Goal: Task Accomplishment & Management: Use online tool/utility

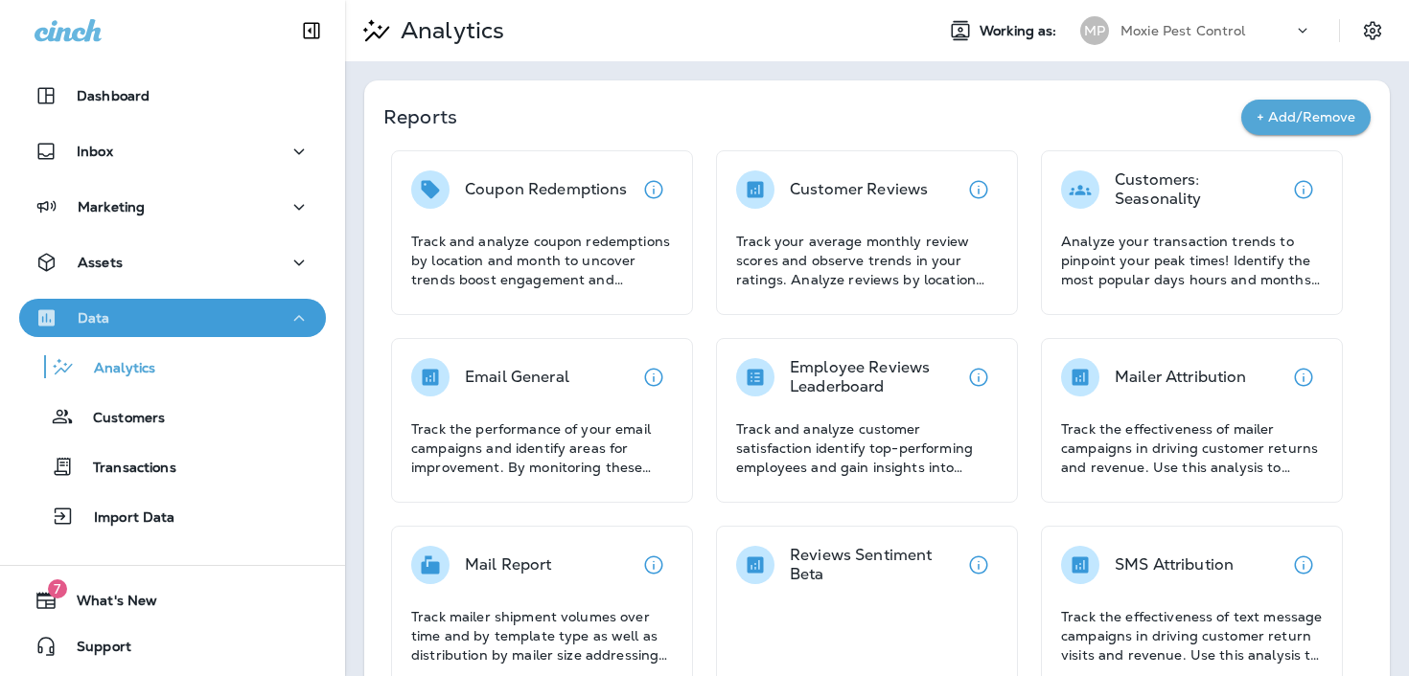
click at [121, 313] on div "Data" at bounding box center [172, 319] width 276 height 24
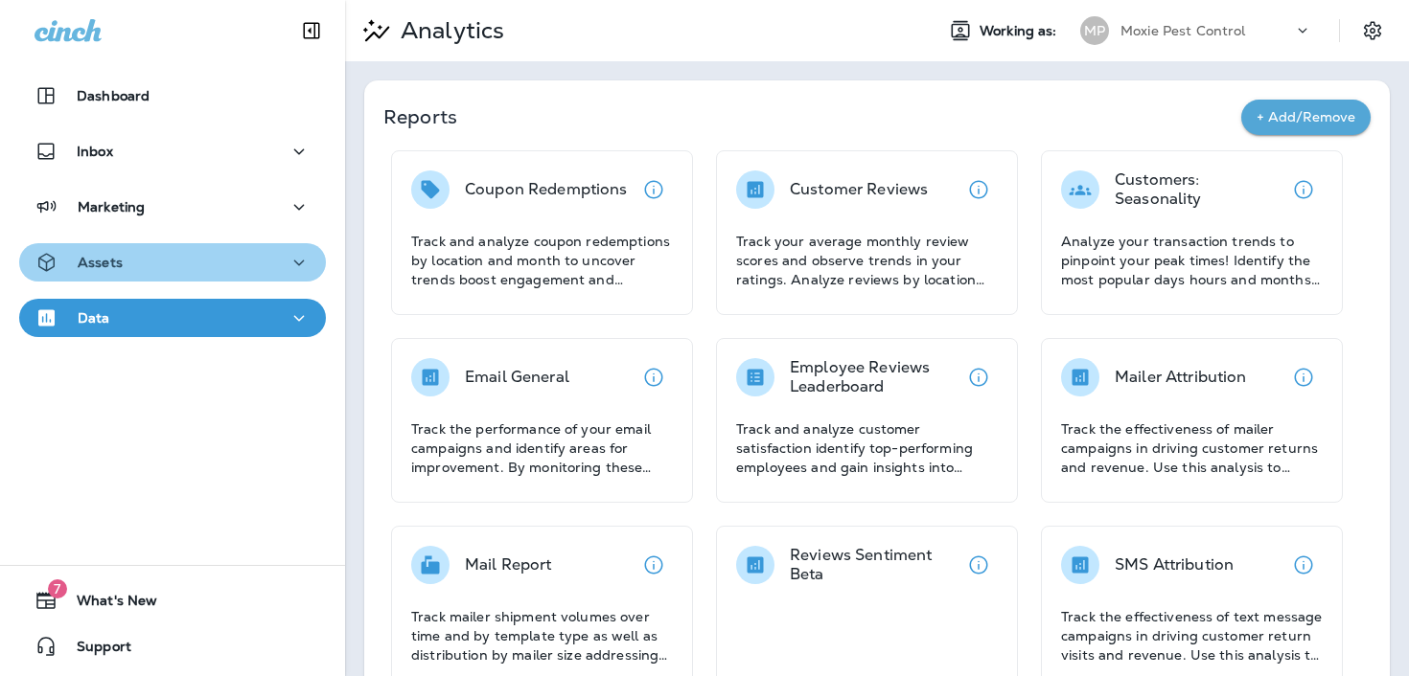
click at [137, 275] on button "Assets" at bounding box center [172, 262] width 307 height 38
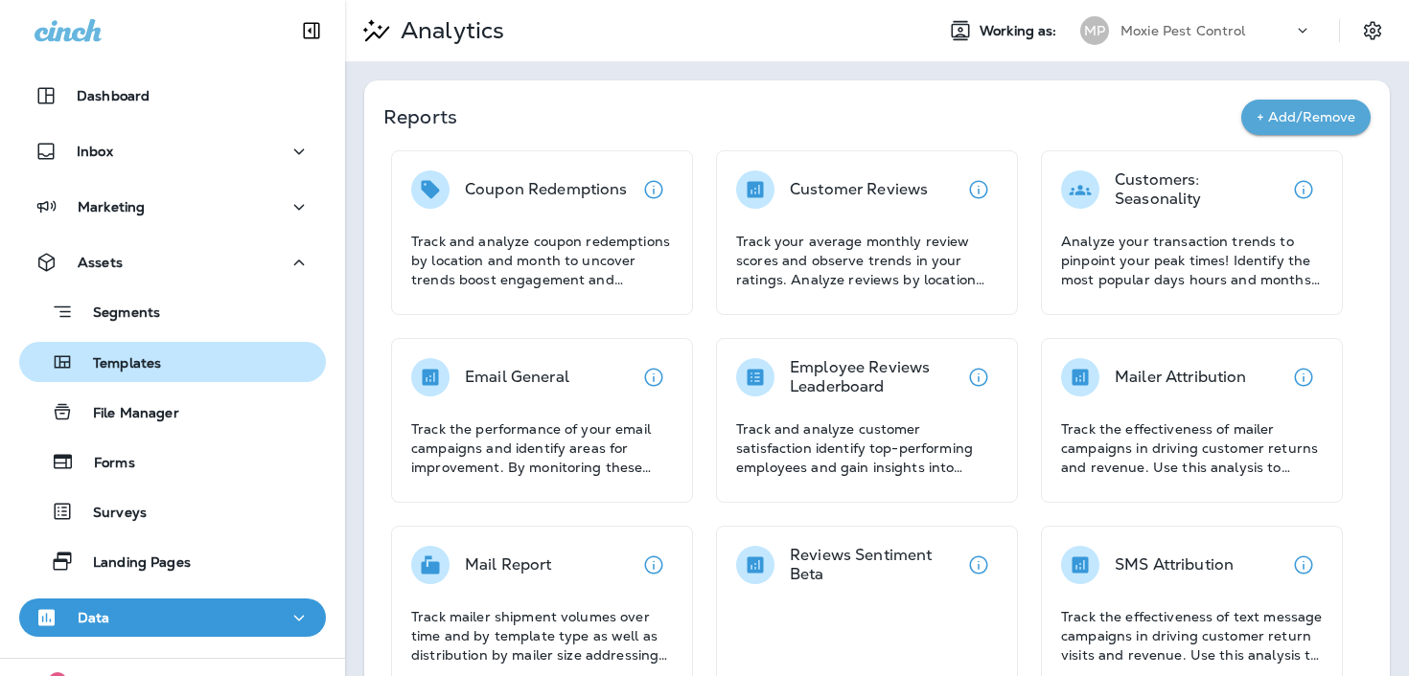
click at [161, 366] on div "Templates" at bounding box center [172, 362] width 291 height 29
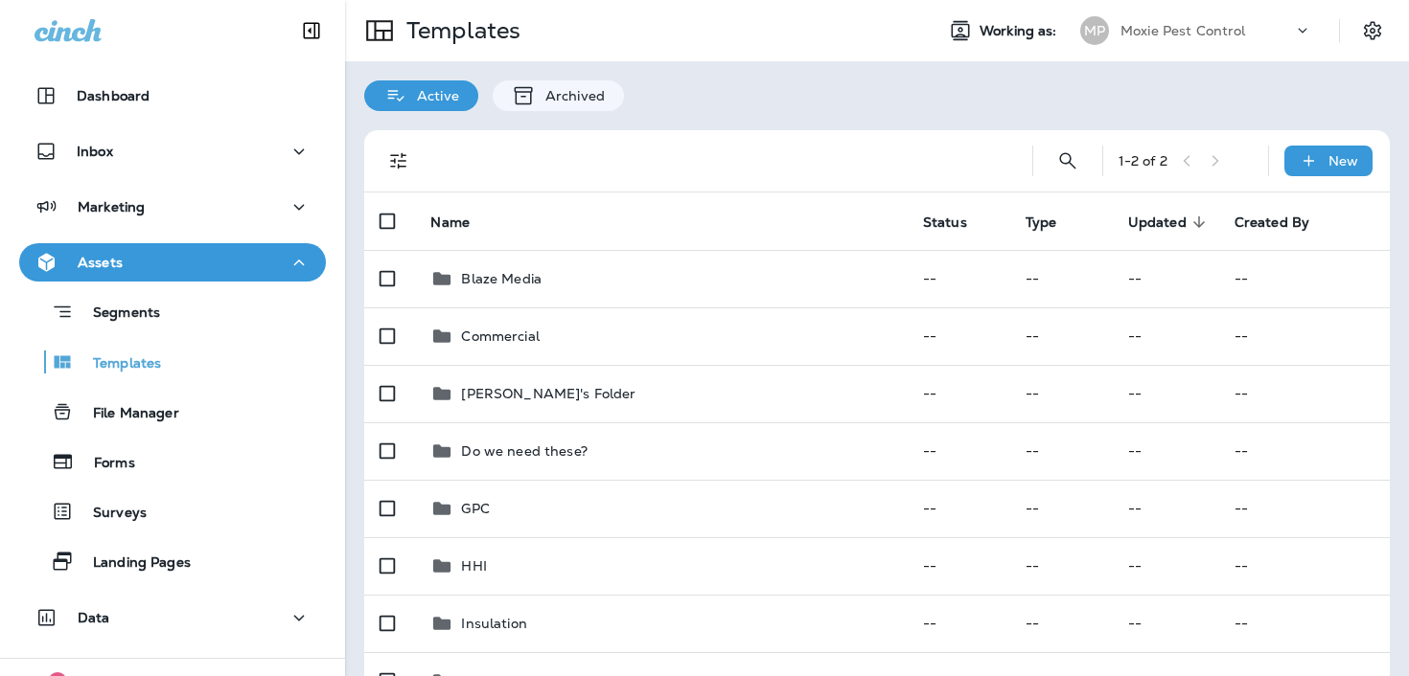
click at [1184, 34] on p "Moxie Pest Control" at bounding box center [1183, 30] width 126 height 15
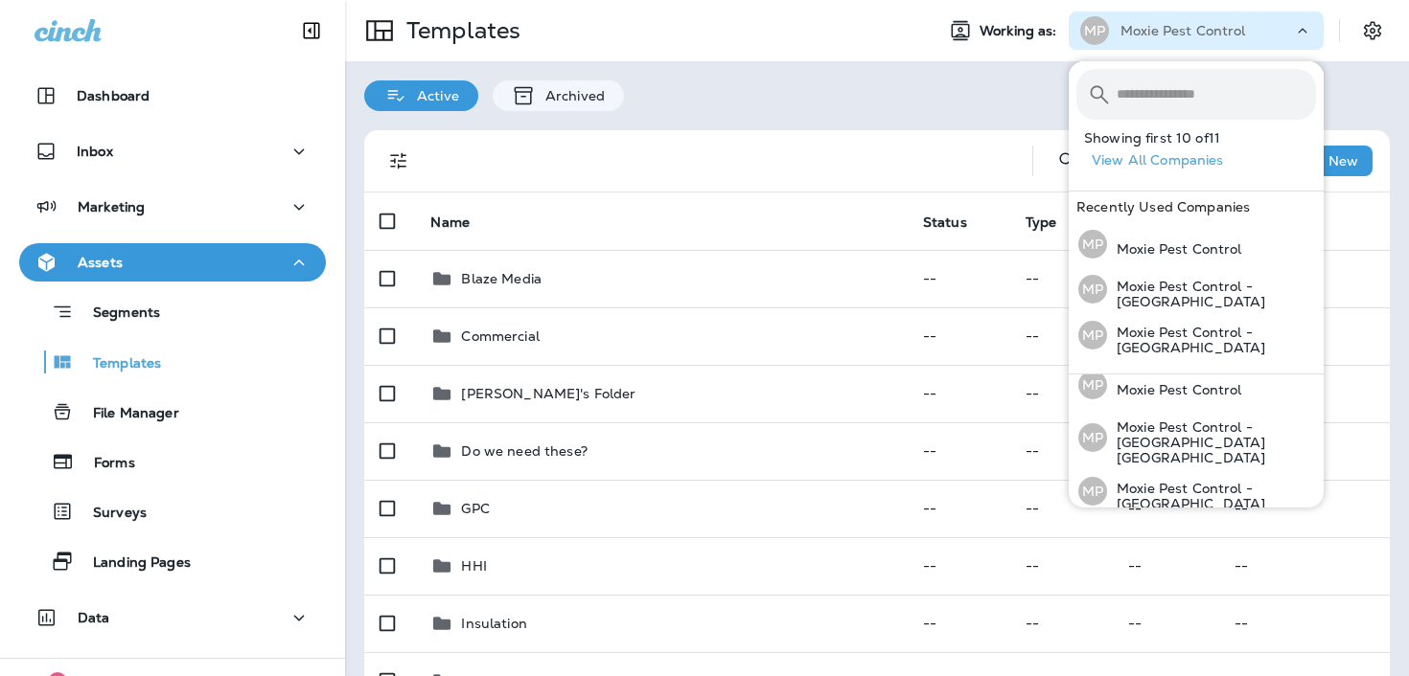
scroll to position [119, 0]
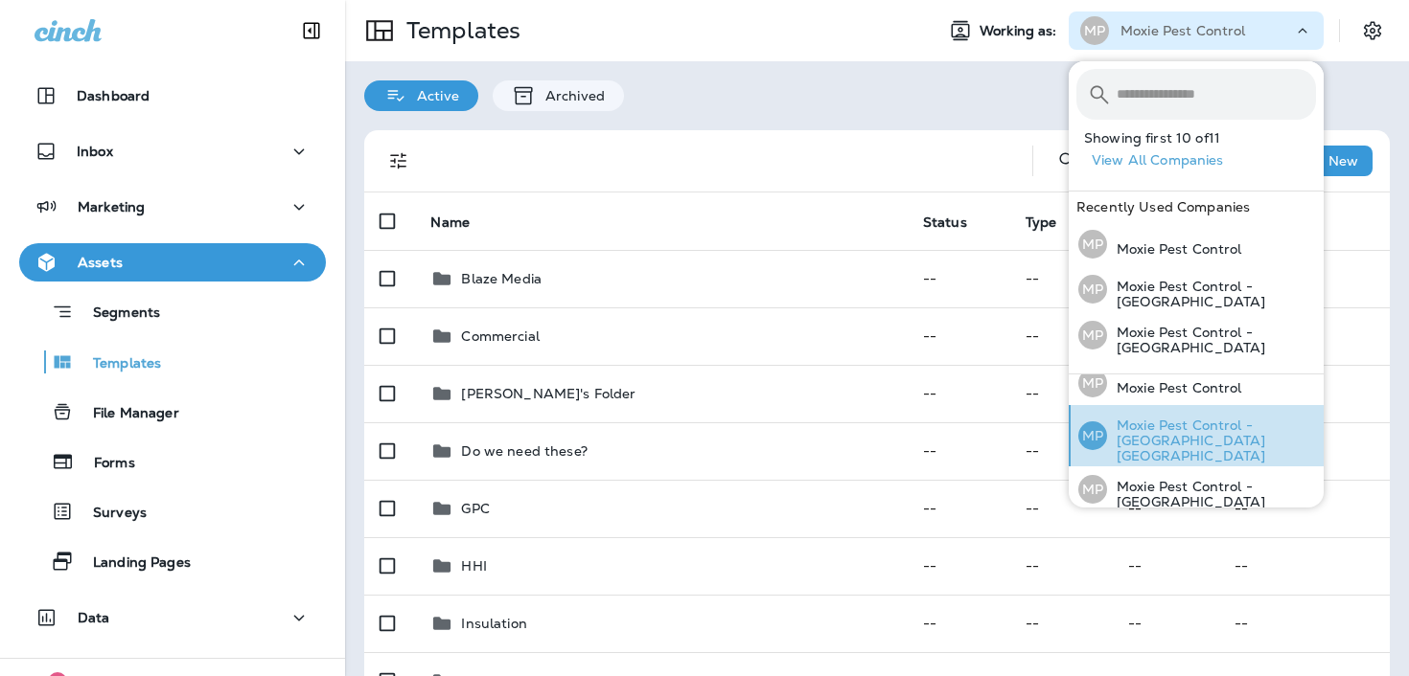
click at [1245, 418] on p "Moxie Pest Control - [GEOGRAPHIC_DATA] [GEOGRAPHIC_DATA]" at bounding box center [1211, 441] width 209 height 46
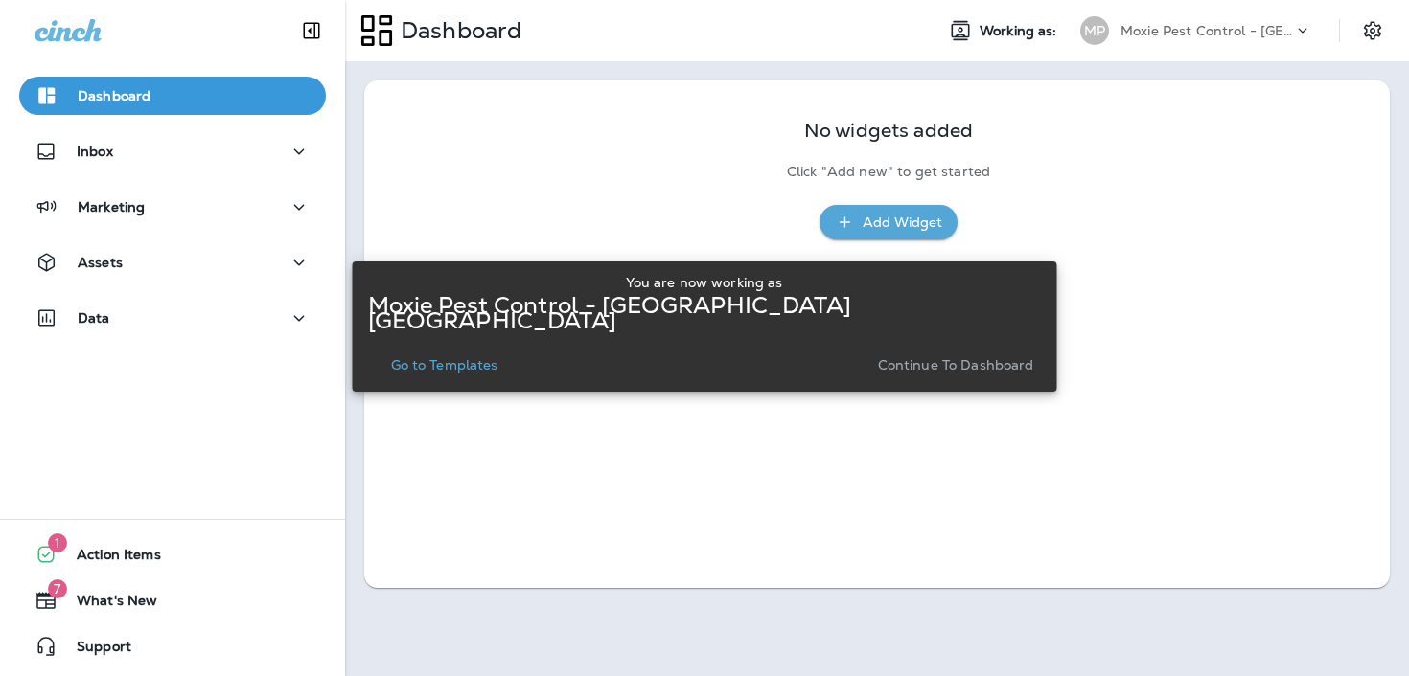
click at [506, 352] on button "Go to Templates" at bounding box center [444, 365] width 123 height 27
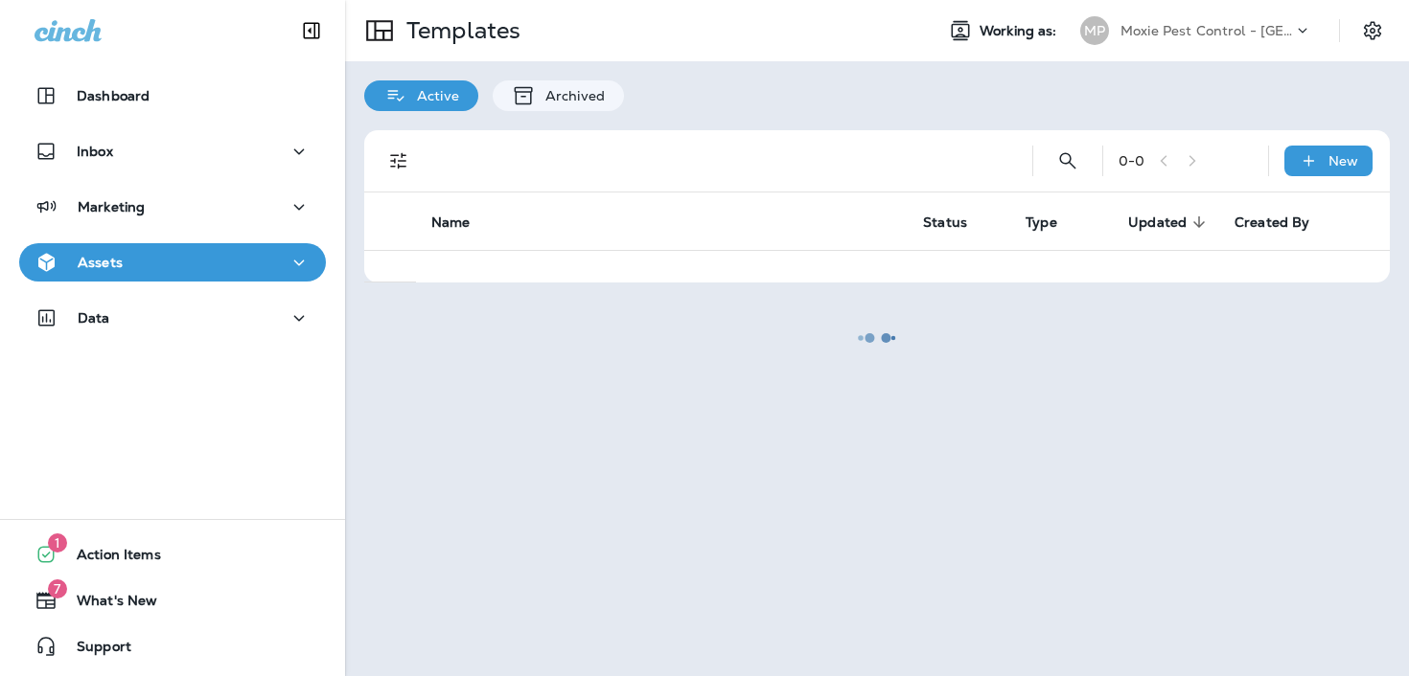
click at [1192, 39] on div at bounding box center [877, 338] width 1060 height 673
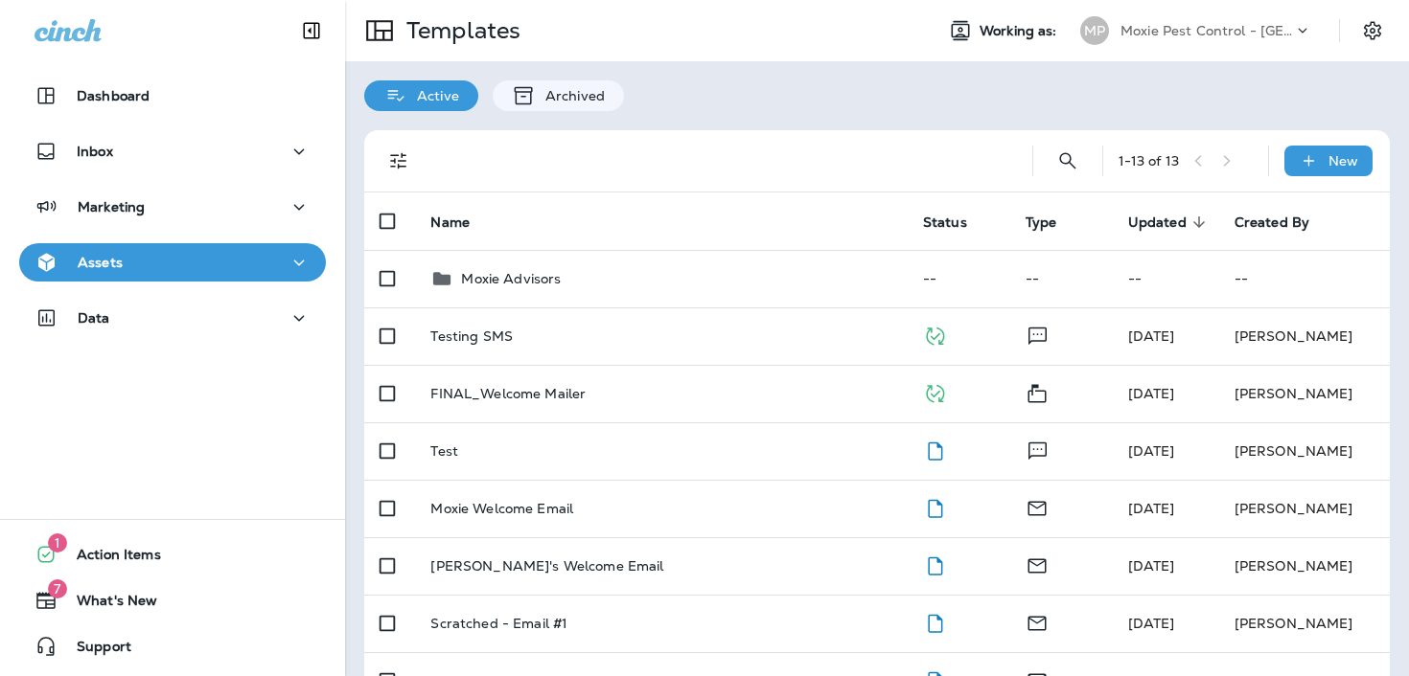
click at [1191, 16] on div "Moxie Pest Control - [GEOGRAPHIC_DATA] [GEOGRAPHIC_DATA]" at bounding box center [1206, 30] width 172 height 29
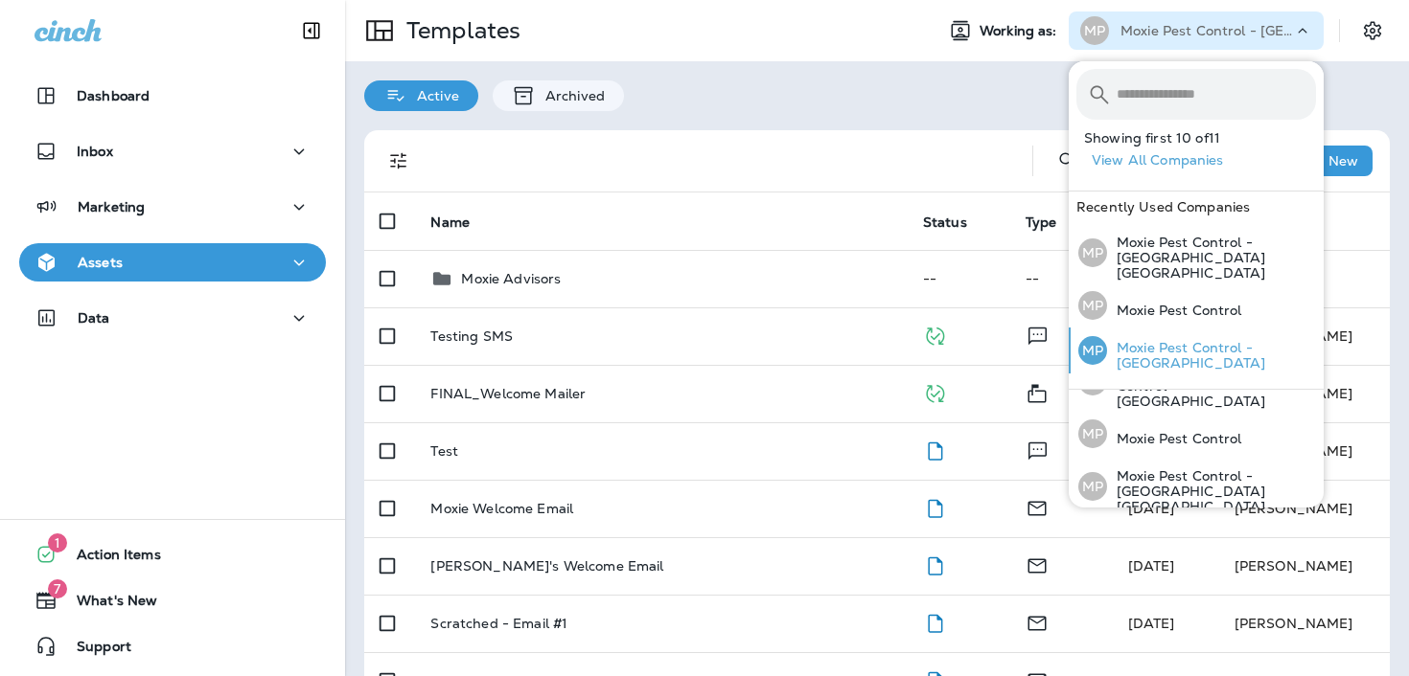
scroll to position [145, 0]
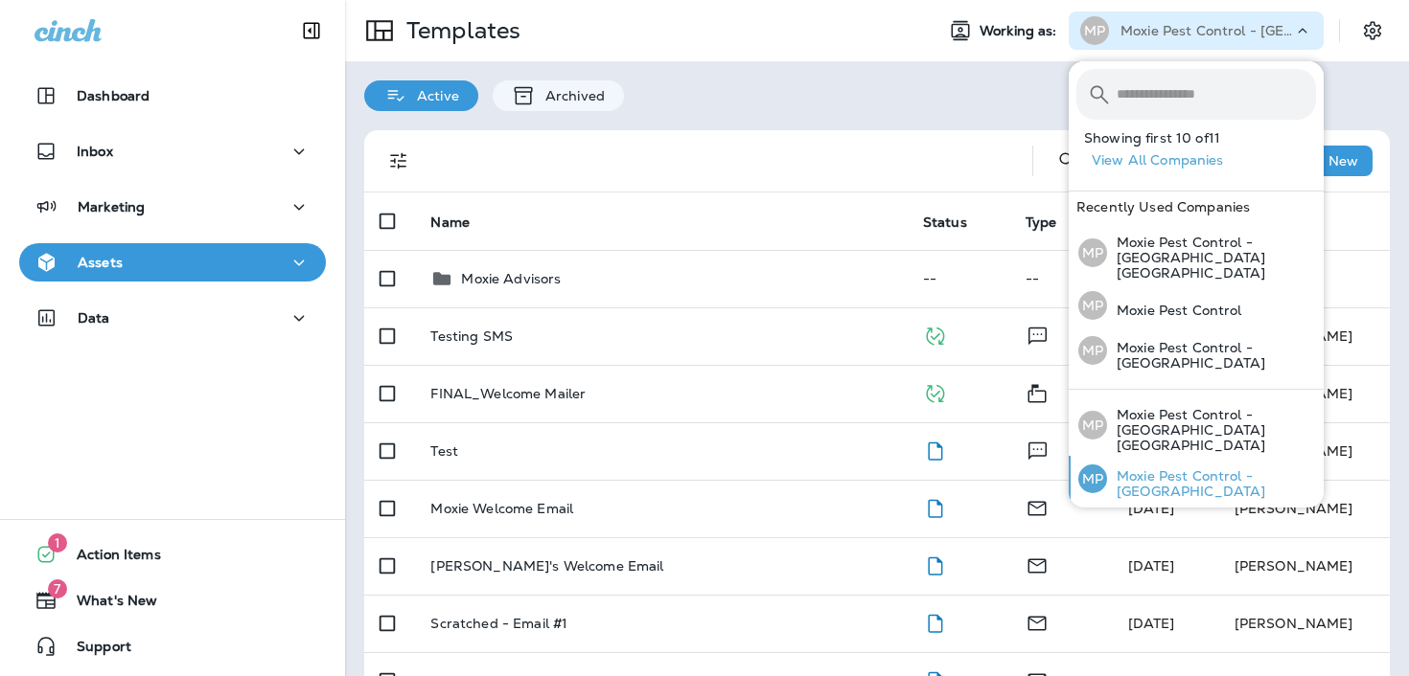
click at [1179, 469] on p "Moxie Pest Control - [GEOGRAPHIC_DATA]" at bounding box center [1211, 484] width 209 height 31
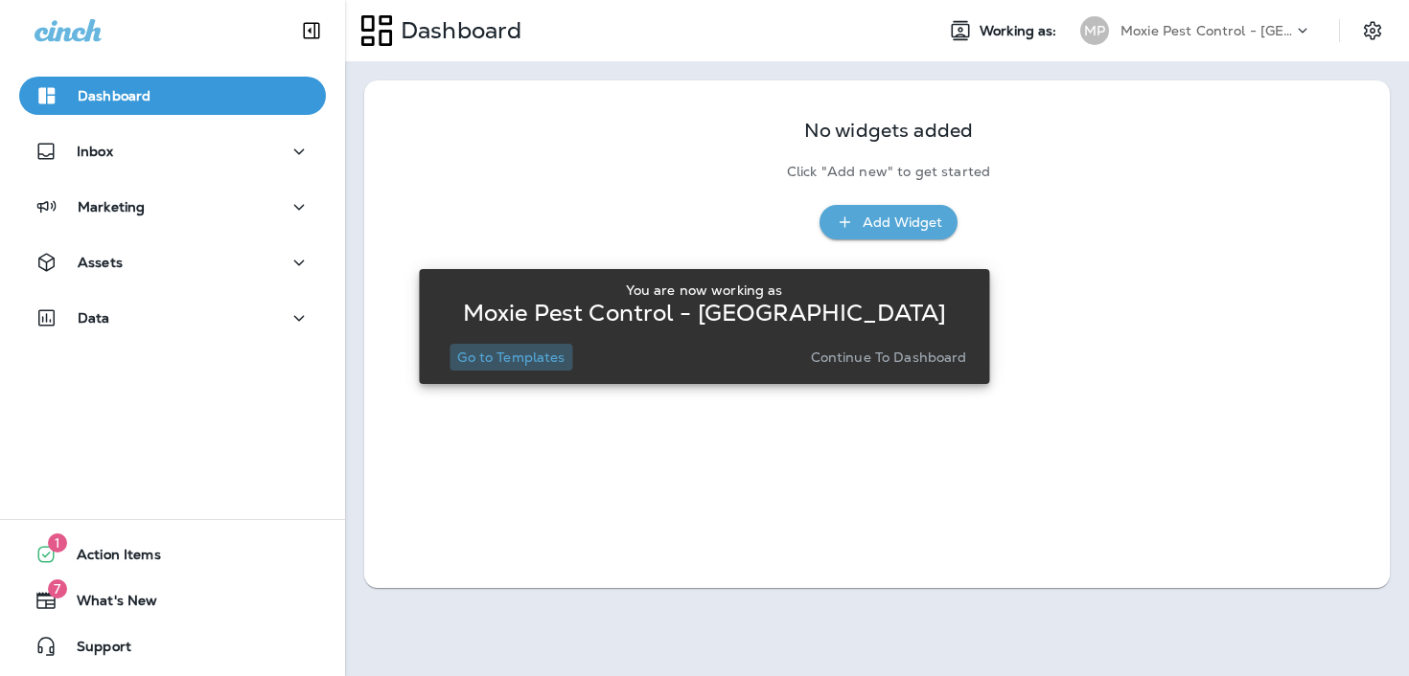
click at [528, 356] on p "Go to Templates" at bounding box center [510, 357] width 107 height 15
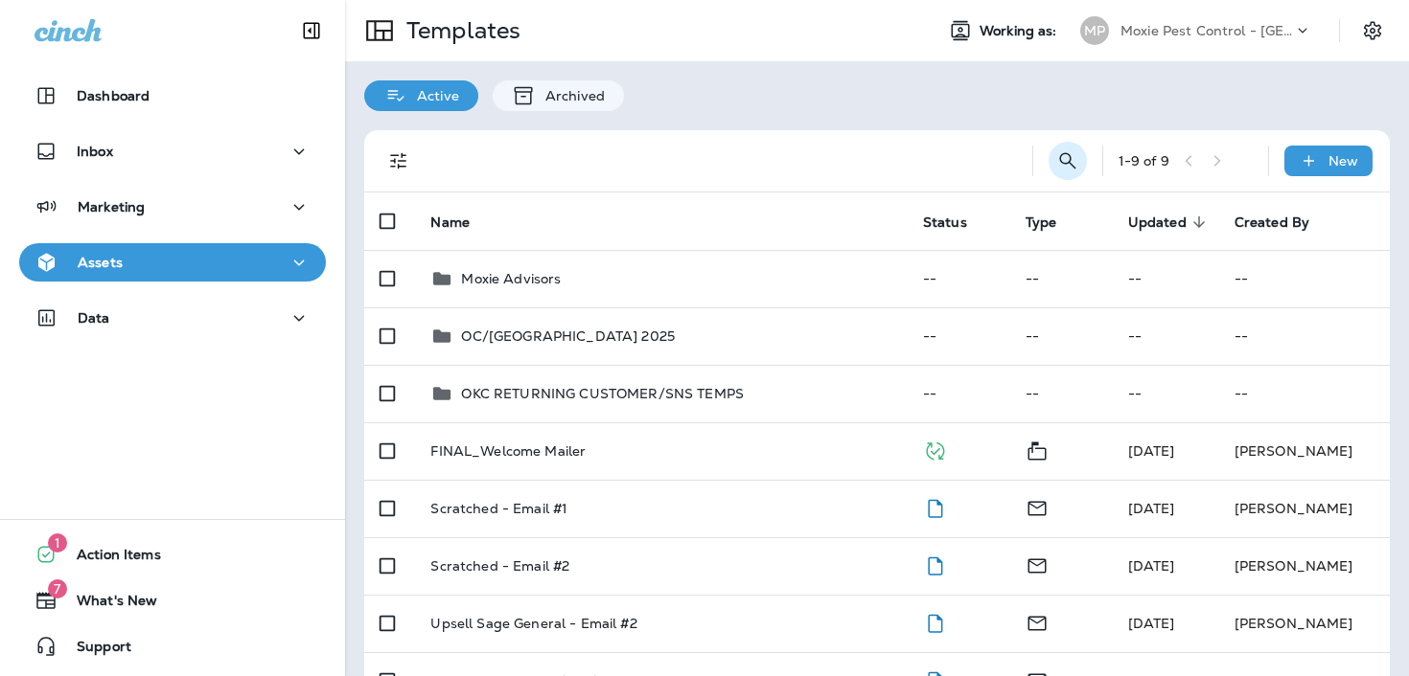
click at [1062, 150] on icon "Search Templates" at bounding box center [1067, 160] width 23 height 23
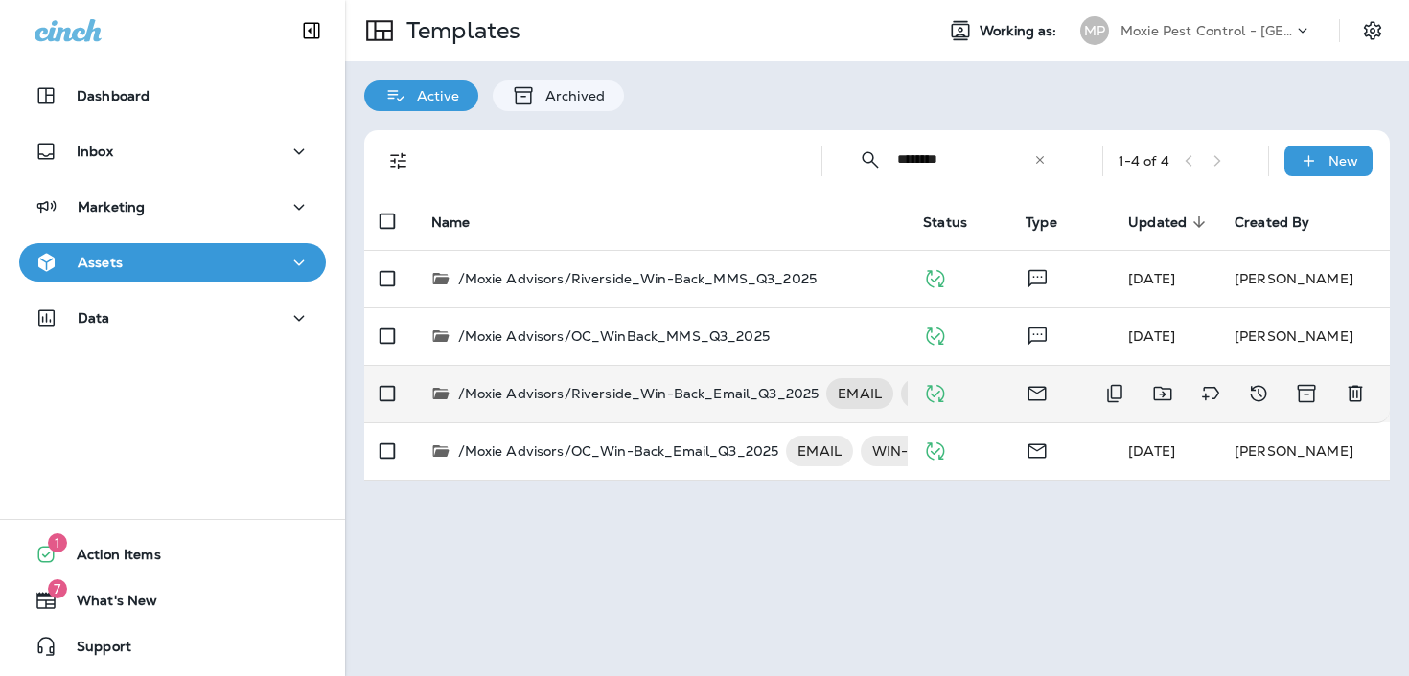
type input "********"
click at [709, 392] on p "/Moxie Advisors/Riverside_Win-Back_Email_Q3_2025" at bounding box center [638, 393] width 361 height 31
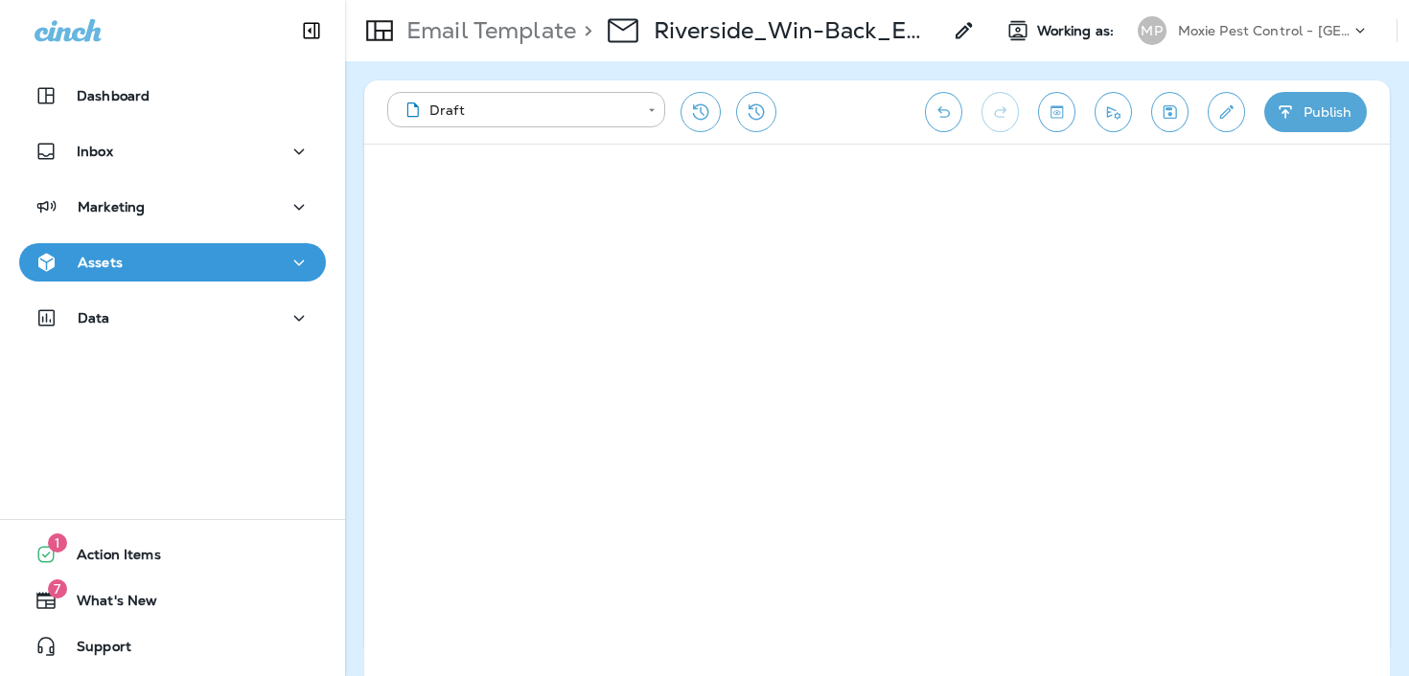
click at [497, 49] on div "Email Template > Riverside_Win-Back_Email_Q3_2025" at bounding box center [660, 31] width 630 height 54
click at [495, 40] on p "Email Template" at bounding box center [487, 30] width 177 height 29
